Goal: Information Seeking & Learning: Learn about a topic

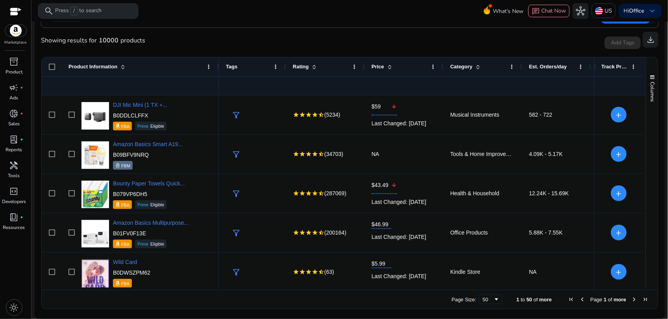
scroll to position [688, 0]
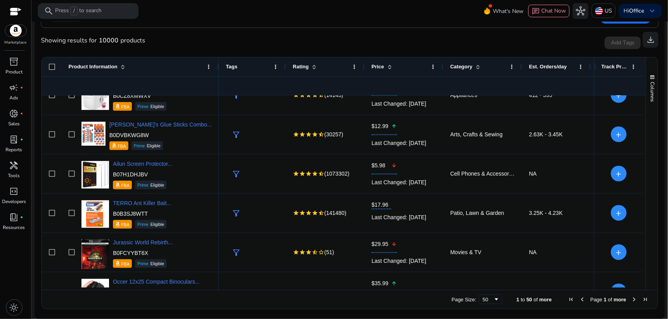
click at [632, 299] on span "Next Page" at bounding box center [634, 300] width 6 height 6
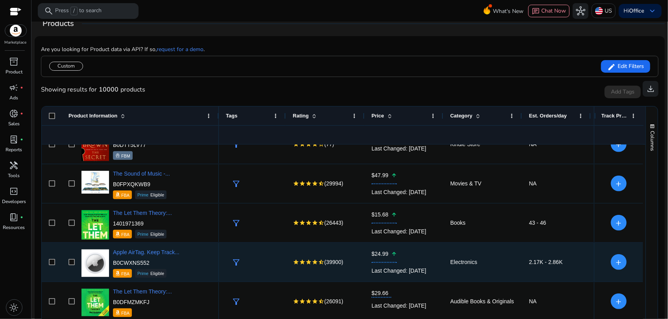
scroll to position [738, 0]
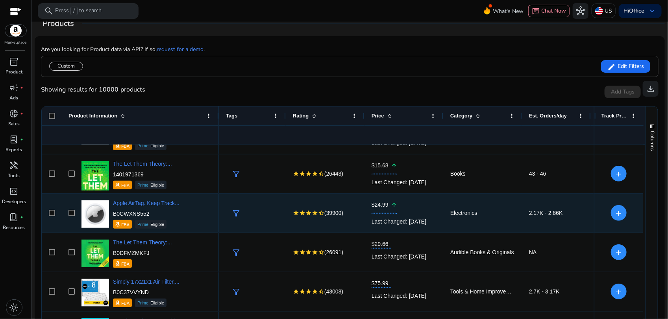
click at [246, 200] on div "filter_alt" at bounding box center [252, 213] width 53 height 38
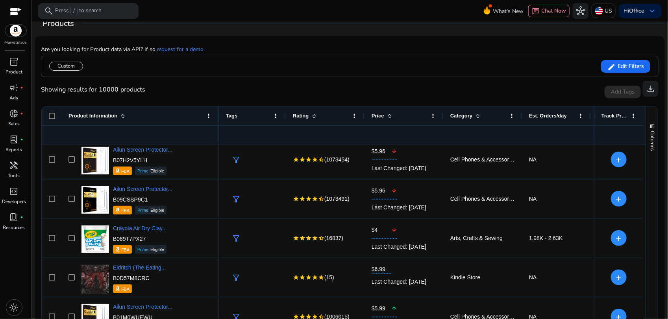
scroll to position [144, 0]
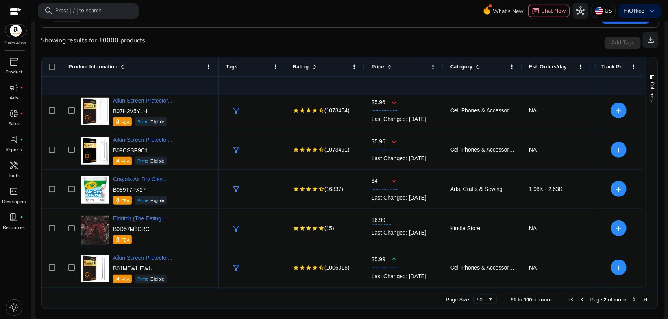
click at [632, 298] on span "Next Page" at bounding box center [634, 300] width 6 height 6
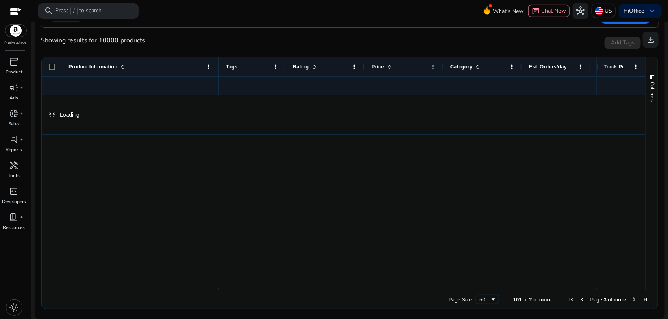
scroll to position [0, 0]
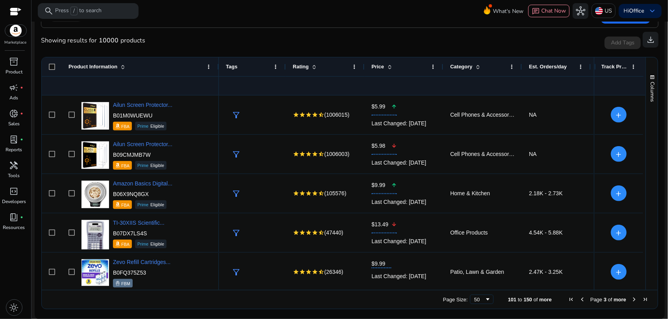
click at [316, 64] on span at bounding box center [314, 67] width 6 height 6
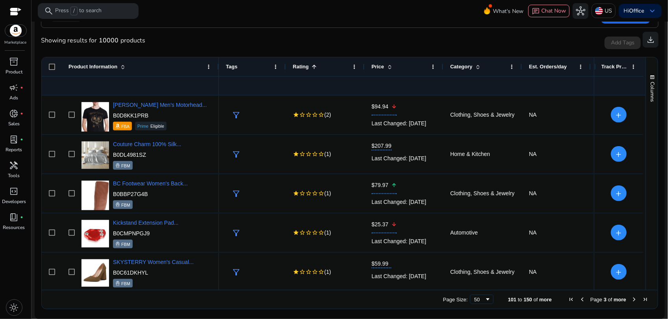
click at [312, 66] on span at bounding box center [314, 67] width 6 height 6
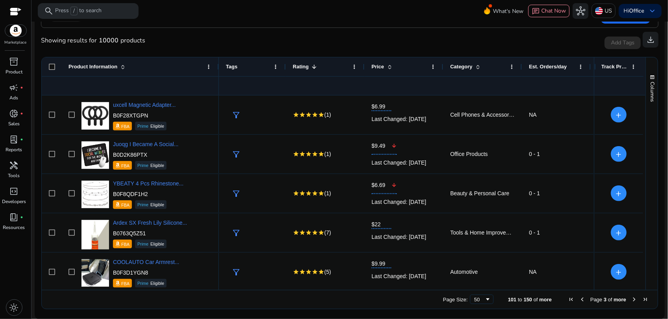
click at [313, 66] on span at bounding box center [314, 67] width 6 height 6
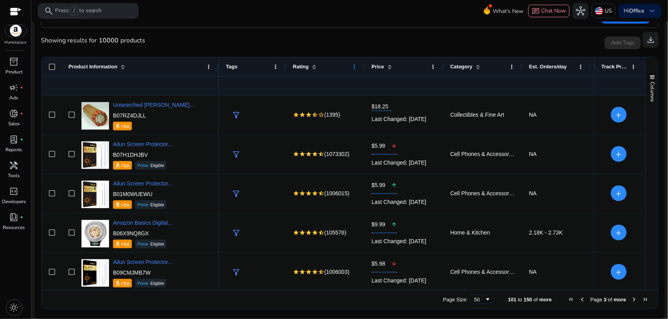
click at [353, 65] on span at bounding box center [354, 67] width 6 height 6
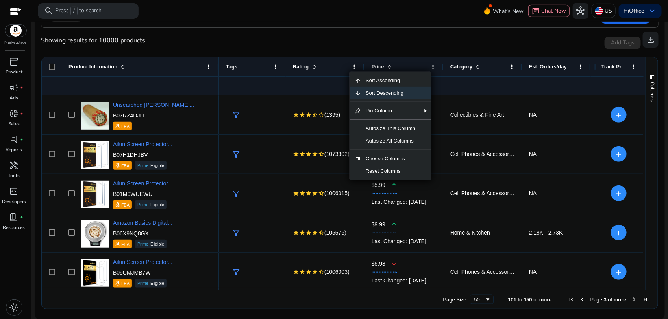
click at [378, 92] on span "Sort Descending" at bounding box center [390, 93] width 59 height 13
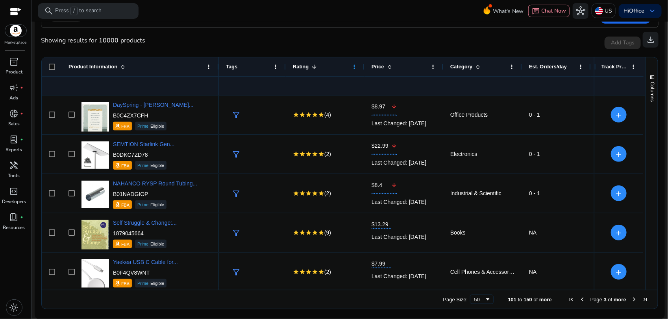
click at [354, 66] on span at bounding box center [354, 67] width 6 height 6
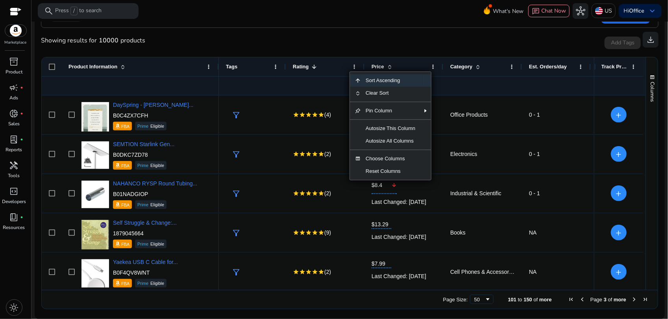
click at [388, 79] on span "Sort Ascending" at bounding box center [390, 80] width 59 height 13
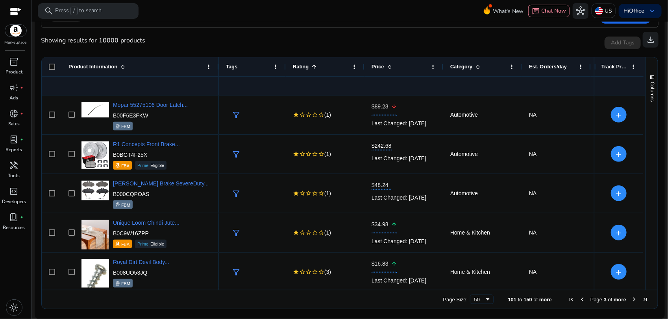
click at [579, 299] on span "Previous Page" at bounding box center [582, 300] width 6 height 6
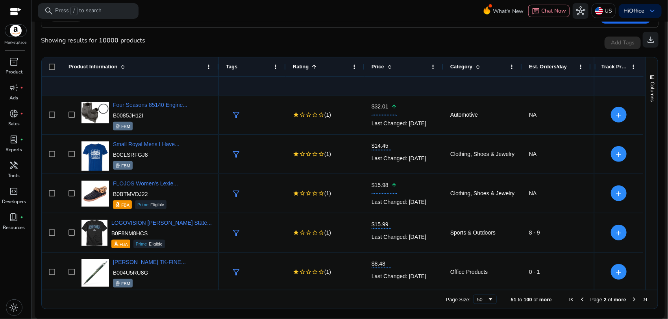
click at [581, 300] on span "Previous Page" at bounding box center [582, 300] width 6 height 6
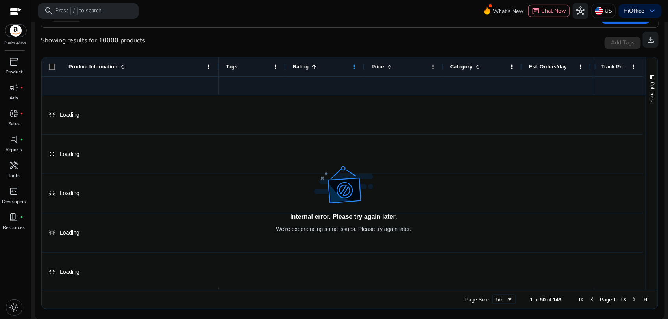
click at [354, 66] on span at bounding box center [354, 67] width 6 height 6
click at [303, 65] on span "Rating" at bounding box center [301, 67] width 16 height 6
click at [354, 67] on span at bounding box center [354, 67] width 6 height 6
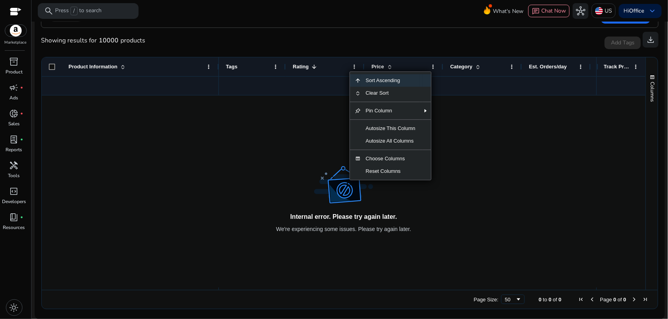
click at [384, 80] on span "Sort Ascending" at bounding box center [390, 80] width 59 height 13
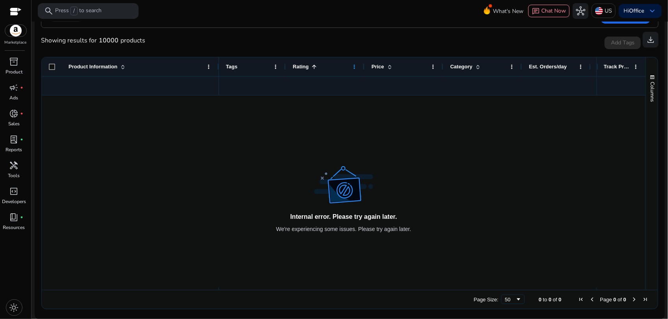
click at [353, 66] on span at bounding box center [354, 67] width 6 height 6
click at [357, 64] on span at bounding box center [354, 67] width 6 height 6
click at [355, 64] on span at bounding box center [354, 67] width 6 height 6
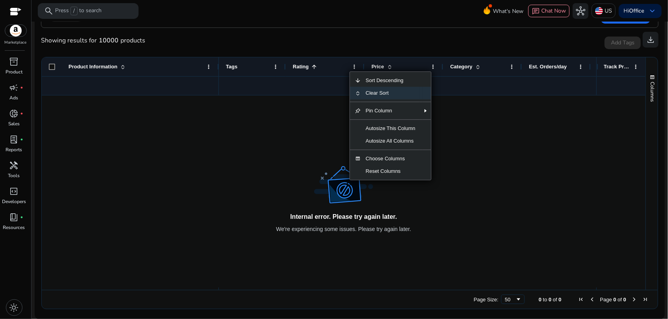
click at [373, 92] on span "Clear Sort" at bounding box center [390, 93] width 59 height 13
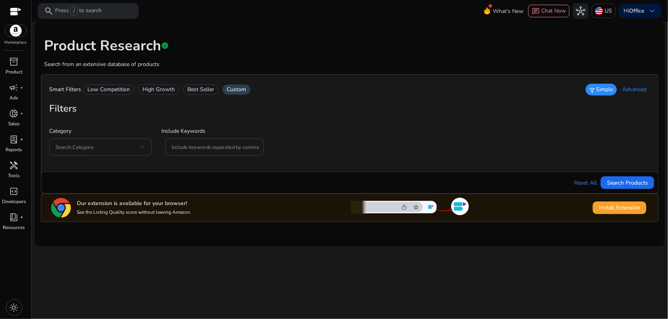
click at [193, 91] on div "Best Seller" at bounding box center [200, 90] width 35 height 10
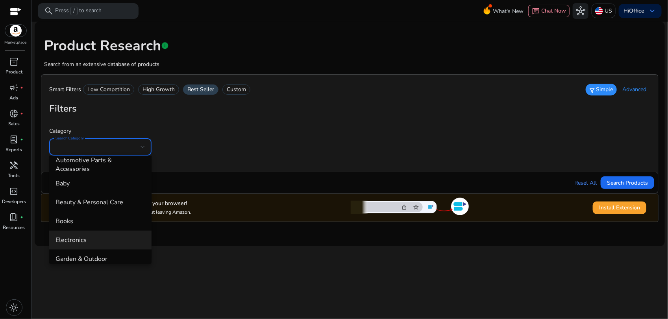
scroll to position [49, 0]
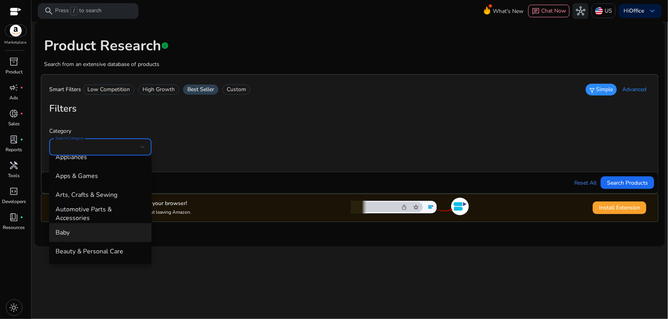
click at [83, 229] on span "Baby" at bounding box center [100, 233] width 90 height 9
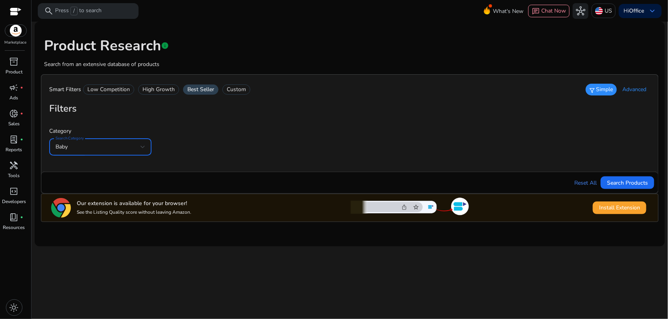
click at [153, 93] on div "High Growth" at bounding box center [158, 90] width 41 height 10
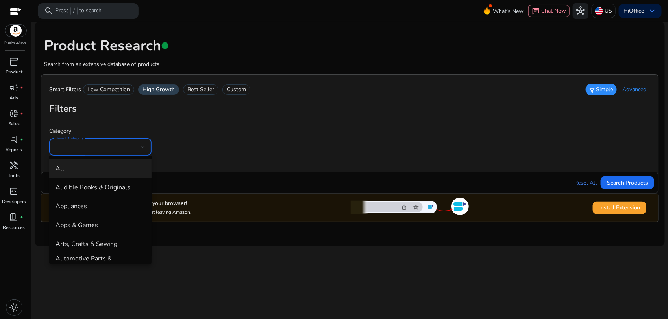
scroll to position [0, 0]
click at [644, 183] on div at bounding box center [334, 159] width 668 height 319
